Goal: Transaction & Acquisition: Purchase product/service

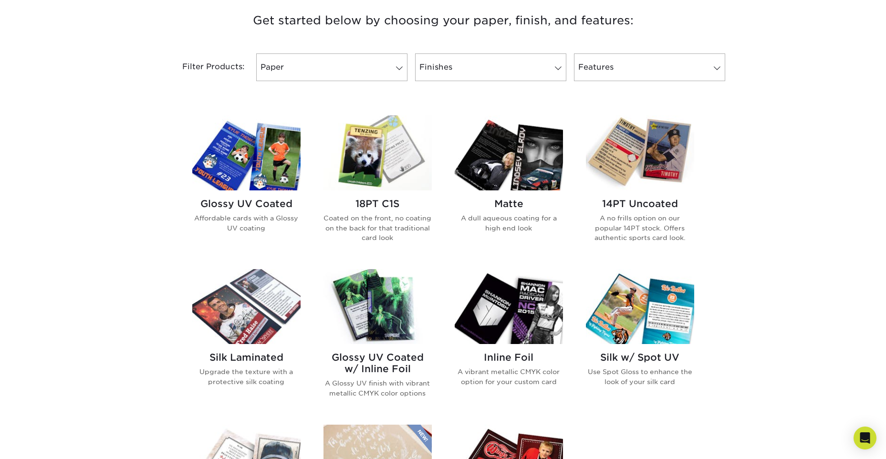
scroll to position [382, 0]
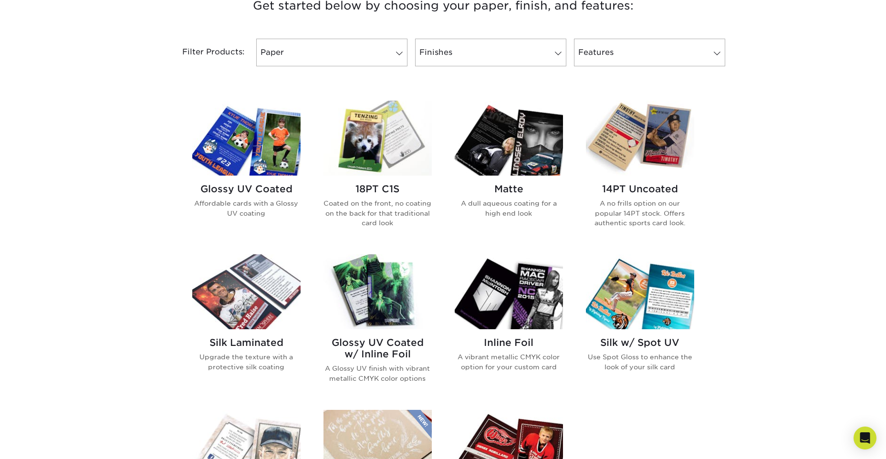
click at [269, 178] on div "Glossy UV Coated Affordable cards with a Glossy UV coating" at bounding box center [246, 205] width 108 height 58
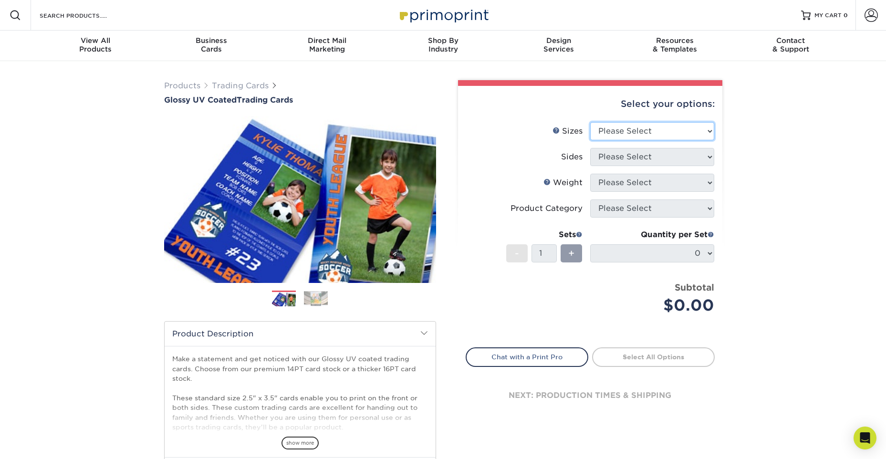
click at [647, 133] on select "Please Select 2.5" x 3.5"" at bounding box center [652, 131] width 124 height 18
